Goal: Task Accomplishment & Management: Complete application form

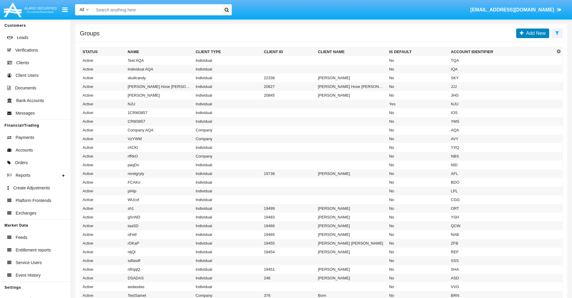
click at [535, 33] on span "Add New" at bounding box center [535, 33] width 22 height 5
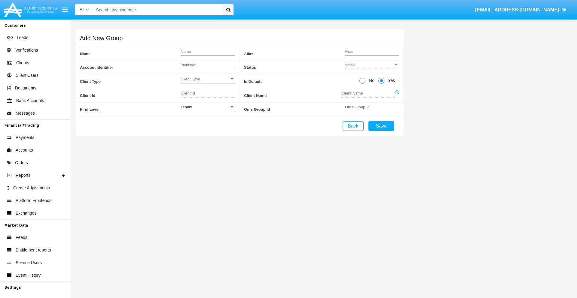
click at [370, 80] on span "No" at bounding box center [370, 80] width 11 height 6
click at [362, 84] on input "No" at bounding box center [362, 84] width 0 height 0
radio input "true"
type input "yfBmN"
type input "X"
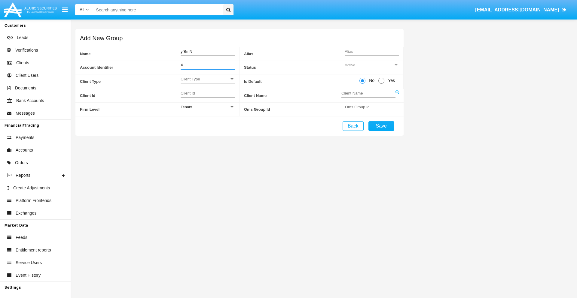
click at [207, 79] on span "Client Type" at bounding box center [204, 79] width 49 height 5
click at [207, 82] on span "Individual" at bounding box center [207, 83] width 54 height 12
click at [207, 107] on div "Tenant" at bounding box center [204, 107] width 49 height 5
click at [207, 110] on span "Tenant" at bounding box center [207, 111] width 54 height 12
type input "QDPBU"
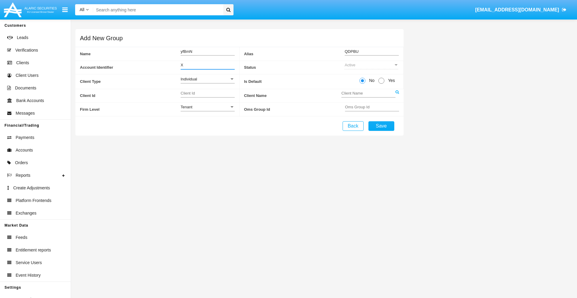
type input "X"
click at [381, 126] on button "Save" at bounding box center [381, 126] width 26 height 10
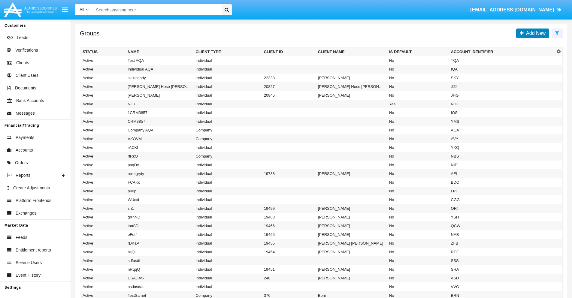
click at [535, 33] on span "Add New" at bounding box center [535, 33] width 22 height 5
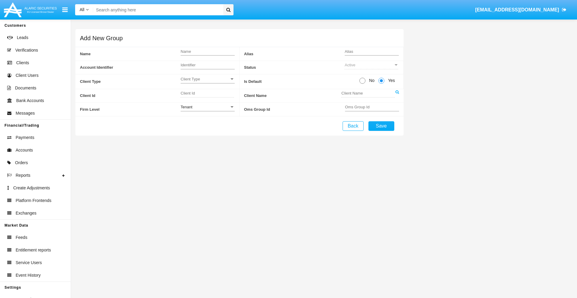
click at [370, 80] on span "No" at bounding box center [370, 80] width 11 height 6
click at [362, 84] on input "No" at bounding box center [362, 84] width 0 height 0
radio input "true"
click at [207, 79] on span "Client Type" at bounding box center [204, 79] width 49 height 5
click at [207, 94] on span "Company" at bounding box center [207, 94] width 54 height 12
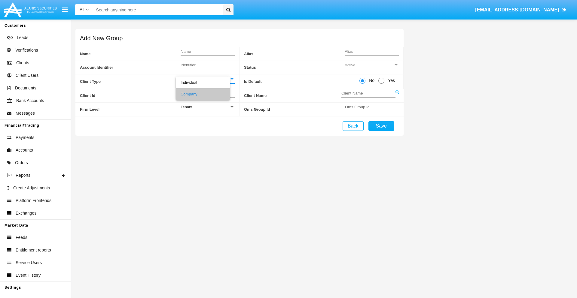
click at [397, 96] on link at bounding box center [397, 96] width 4 height 14
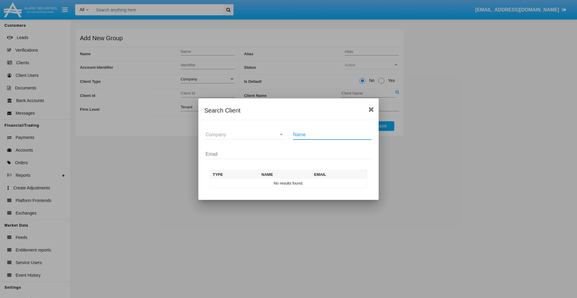
click at [332, 135] on input "Name" at bounding box center [332, 134] width 78 height 5
type input "FlashTurtles"
click at [294, 183] on td "FlashTurtles" at bounding box center [293, 183] width 63 height 9
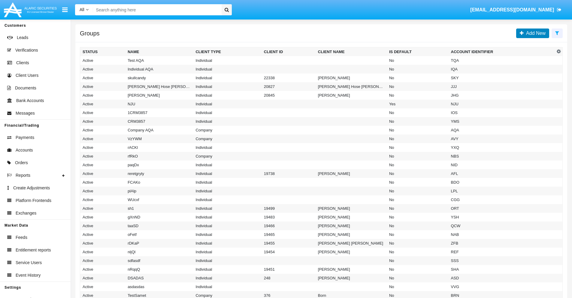
click at [535, 33] on span "Add New" at bounding box center [535, 33] width 22 height 5
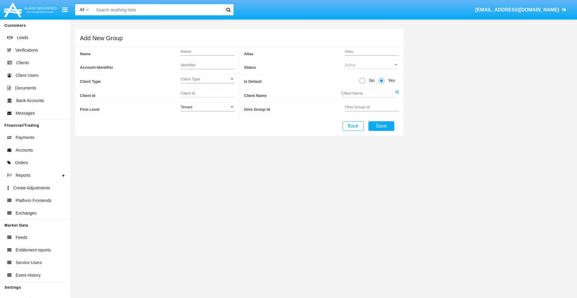
click at [370, 80] on span "No" at bounding box center [370, 80] width 11 height 6
click at [362, 84] on input "No" at bounding box center [362, 84] width 0 height 0
radio input "true"
click at [207, 79] on span "Client Type" at bounding box center [204, 79] width 49 height 5
click at [207, 82] on span "Individual" at bounding box center [207, 83] width 54 height 12
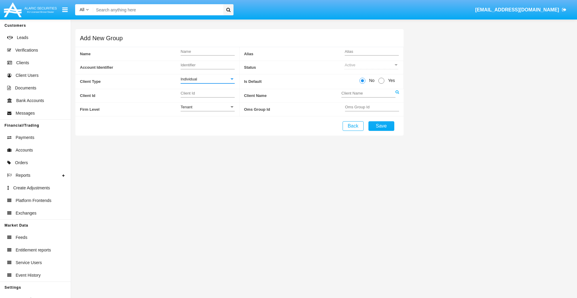
click at [397, 96] on link at bounding box center [397, 96] width 4 height 14
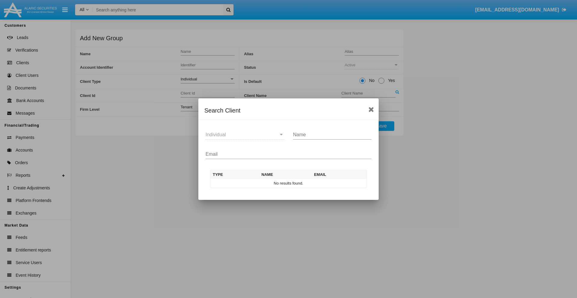
click at [288, 154] on input "Email" at bounding box center [288, 154] width 166 height 5
type input "[EMAIL_ADDRESS][DOMAIN_NAME]"
click at [338, 183] on td "[EMAIL_ADDRESS][DOMAIN_NAME]" at bounding box center [338, 183] width 58 height 9
